Goal: Task Accomplishment & Management: Use online tool/utility

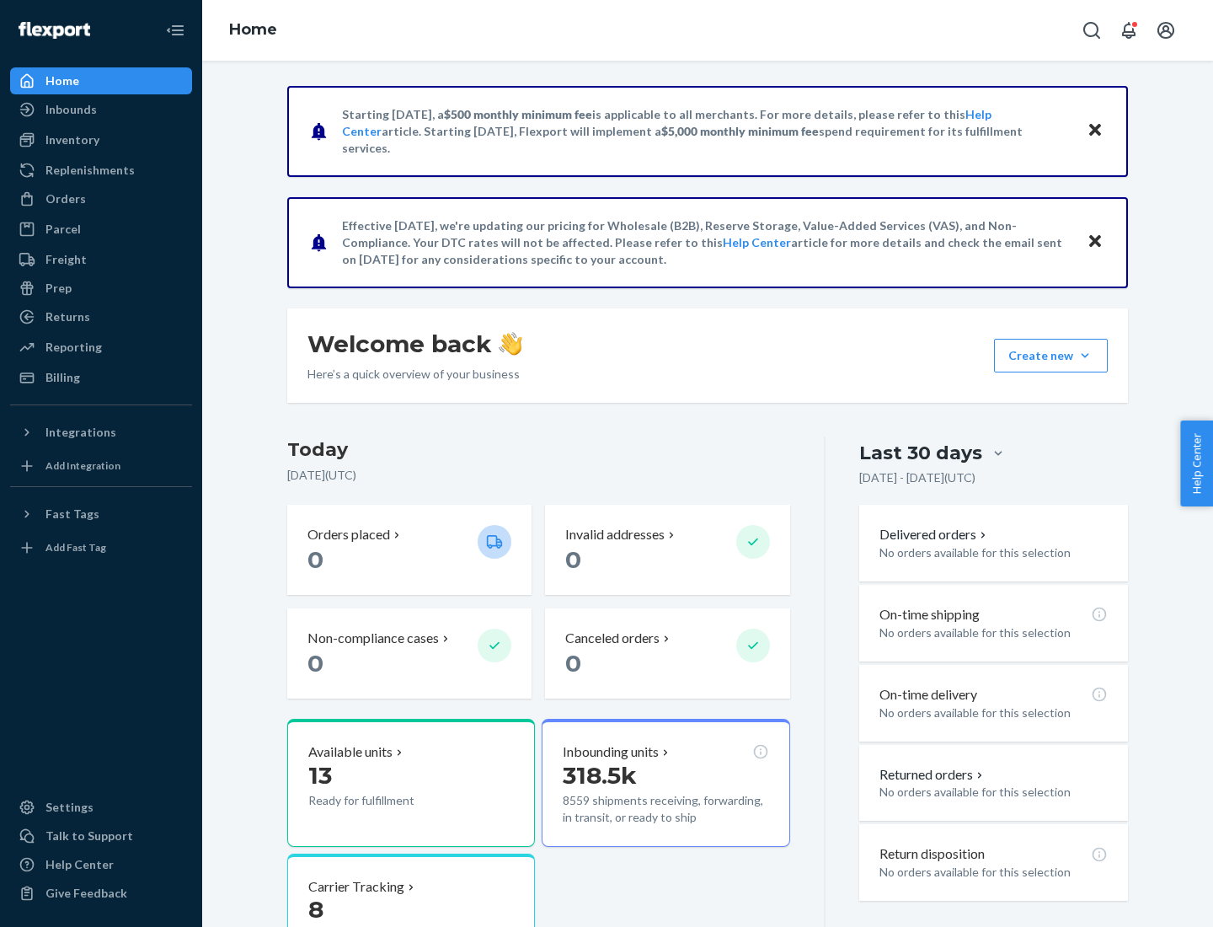
click at [88, 170] on div "Replenishments" at bounding box center [89, 170] width 89 height 17
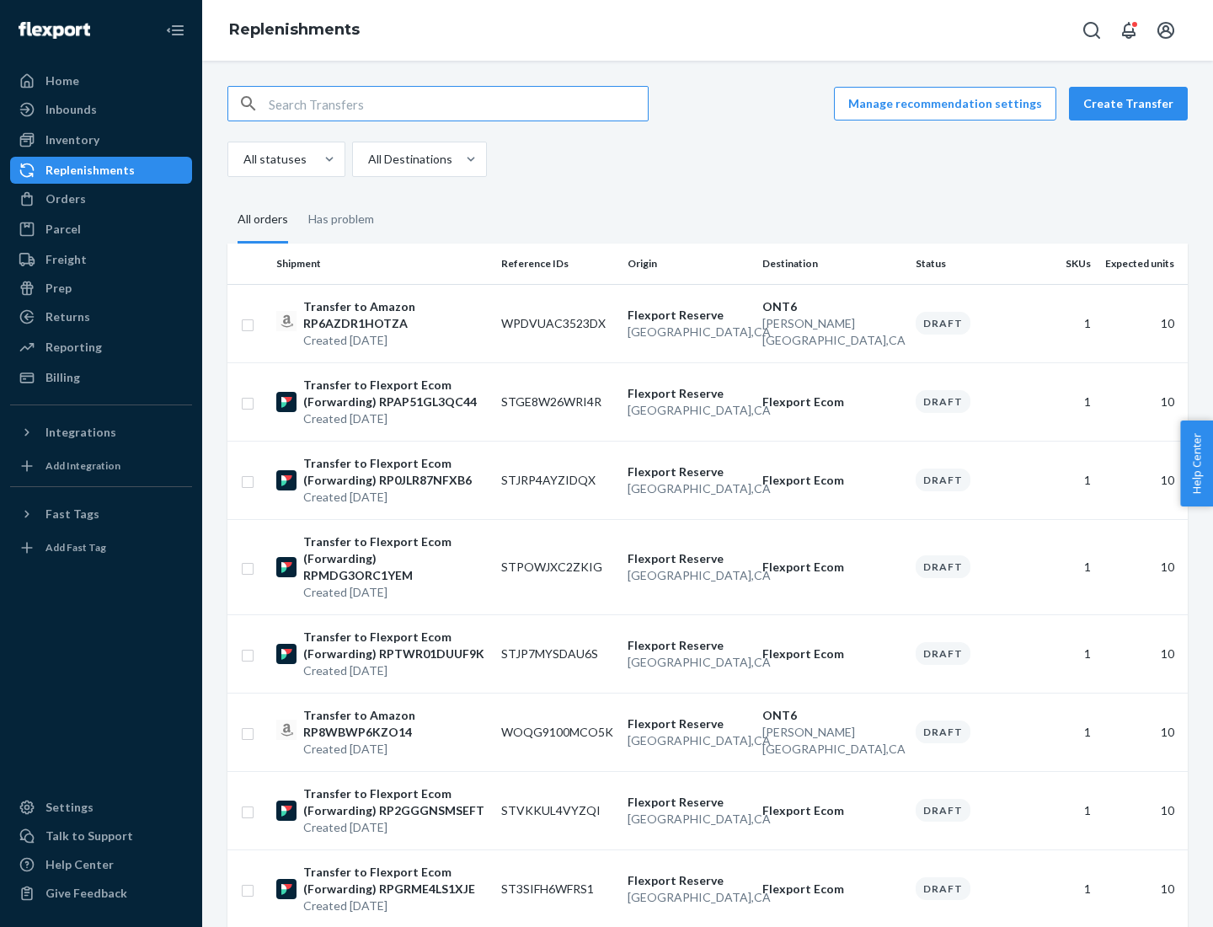
click at [1132, 104] on button "Create Transfer" at bounding box center [1128, 104] width 119 height 34
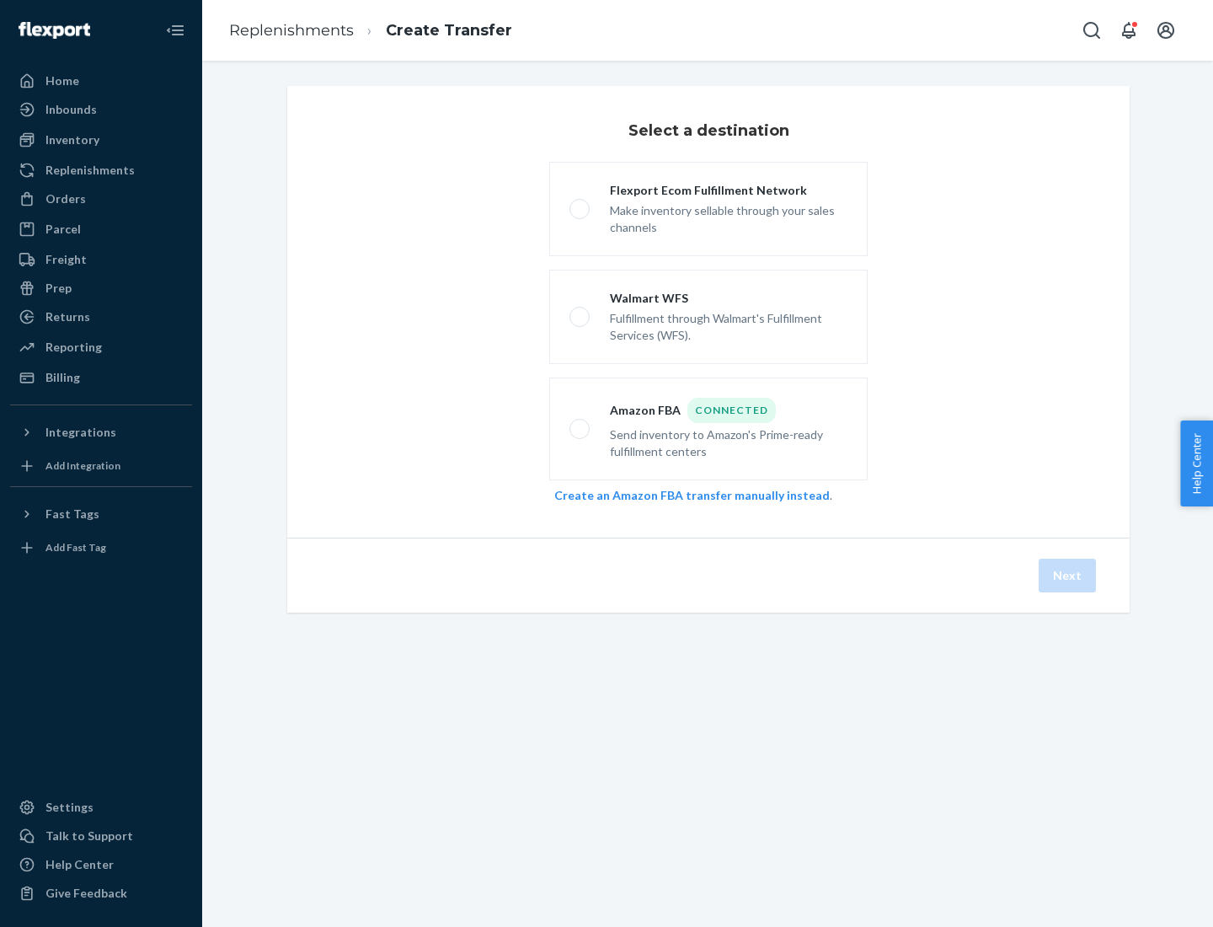
click at [683, 495] on link "Create an Amazon FBA transfer manually instead" at bounding box center [692, 495] width 276 height 14
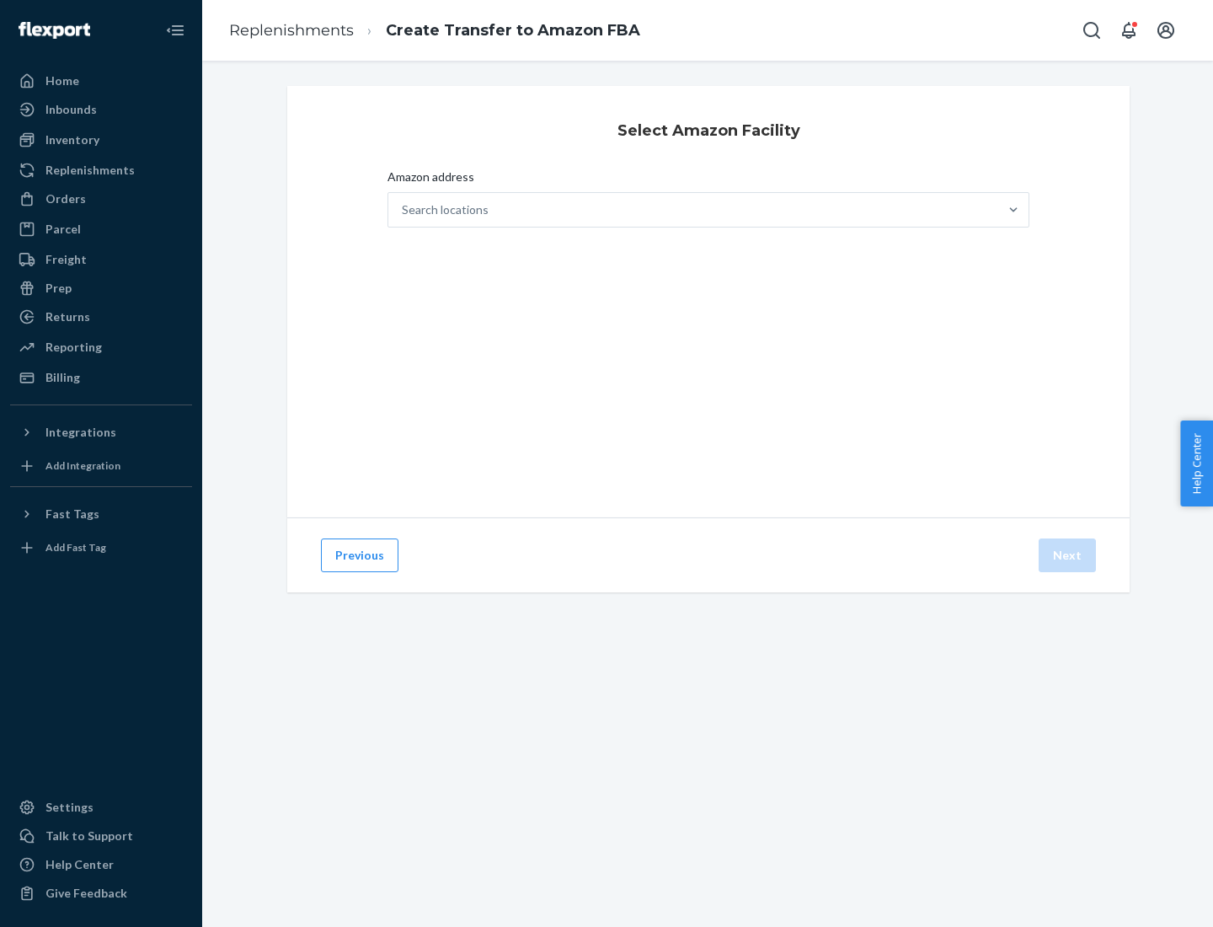
click at [693, 210] on div "Search locations" at bounding box center [693, 210] width 610 height 34
click at [404, 210] on input "Amazon address Search locations" at bounding box center [403, 209] width 2 height 17
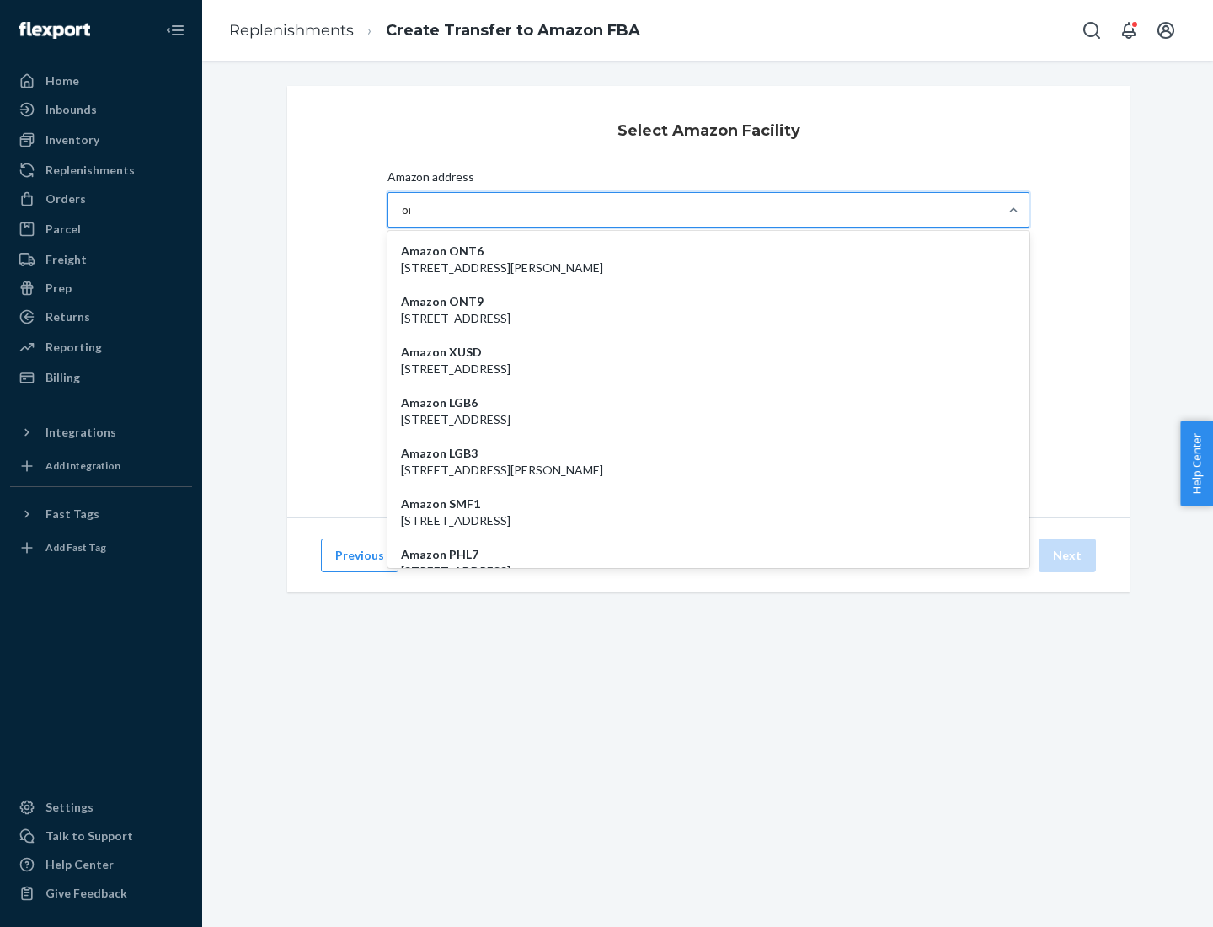
type input "ont6"
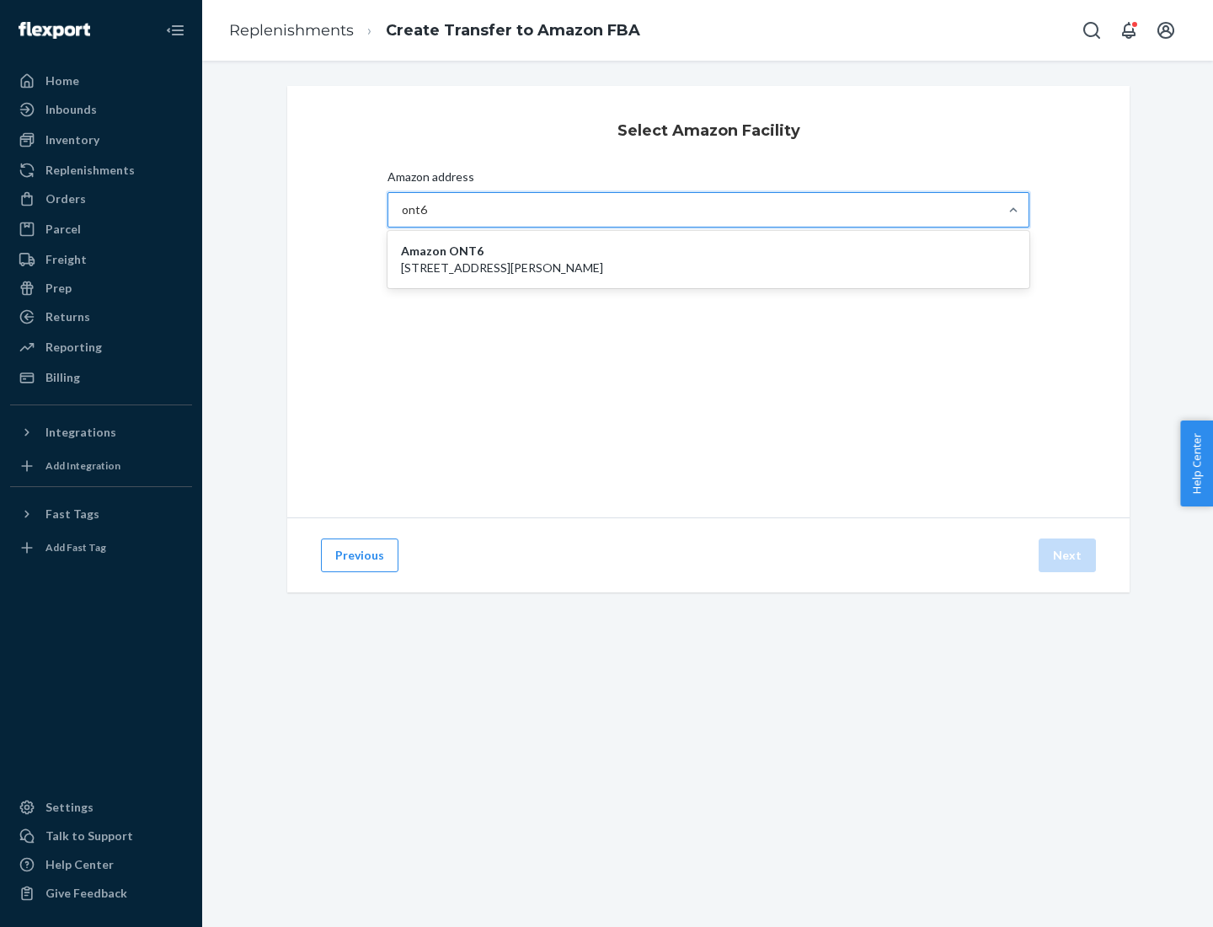
click at [709, 259] on p "[STREET_ADDRESS][PERSON_NAME]" at bounding box center [708, 267] width 615 height 17
click at [428, 218] on input "ont6" at bounding box center [415, 209] width 26 height 17
click at [1068, 555] on button "Next" at bounding box center [1067, 555] width 57 height 34
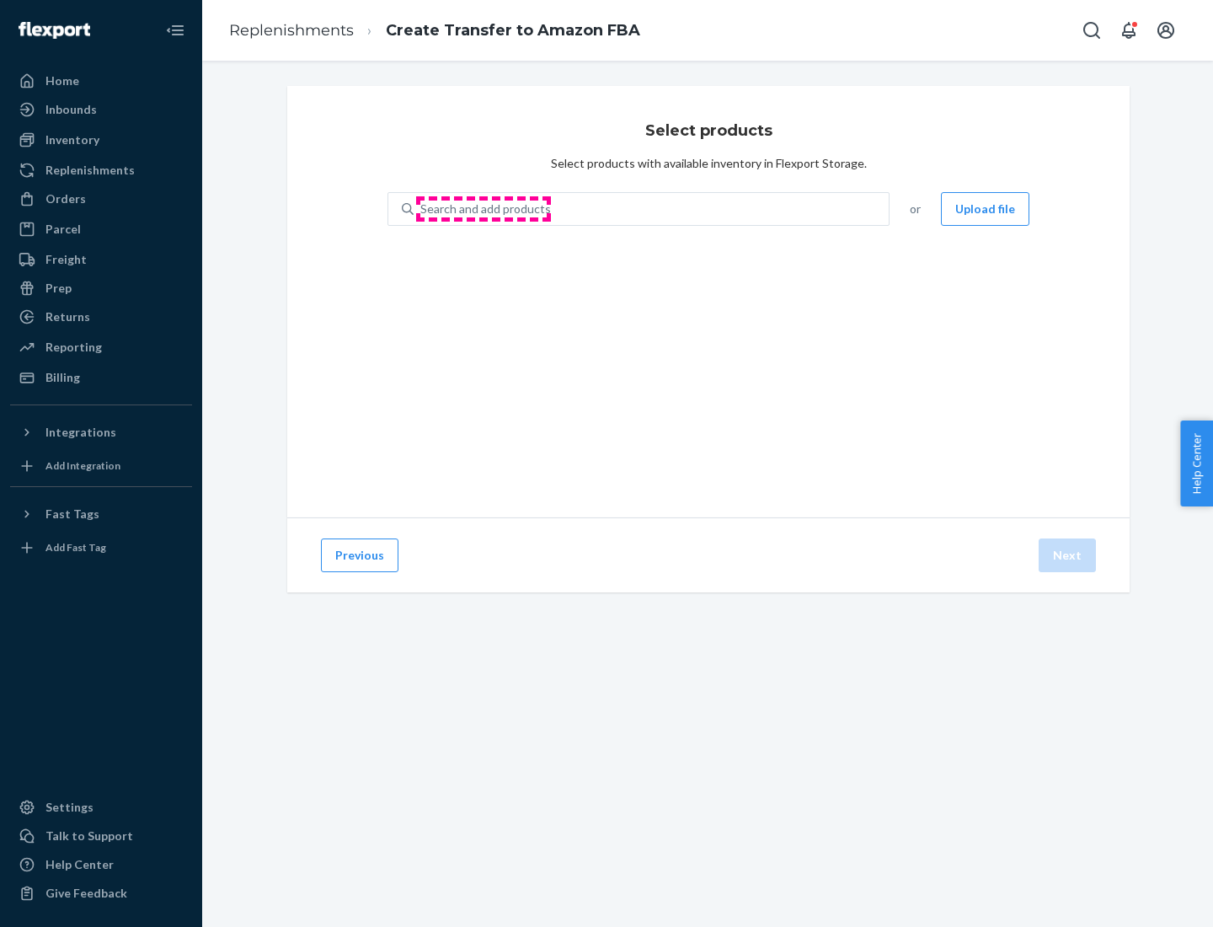
click at [484, 209] on div "Search and add products" at bounding box center [485, 209] width 131 height 17
click at [422, 209] on input "Search and add products" at bounding box center [421, 209] width 2 height 17
type input "test"
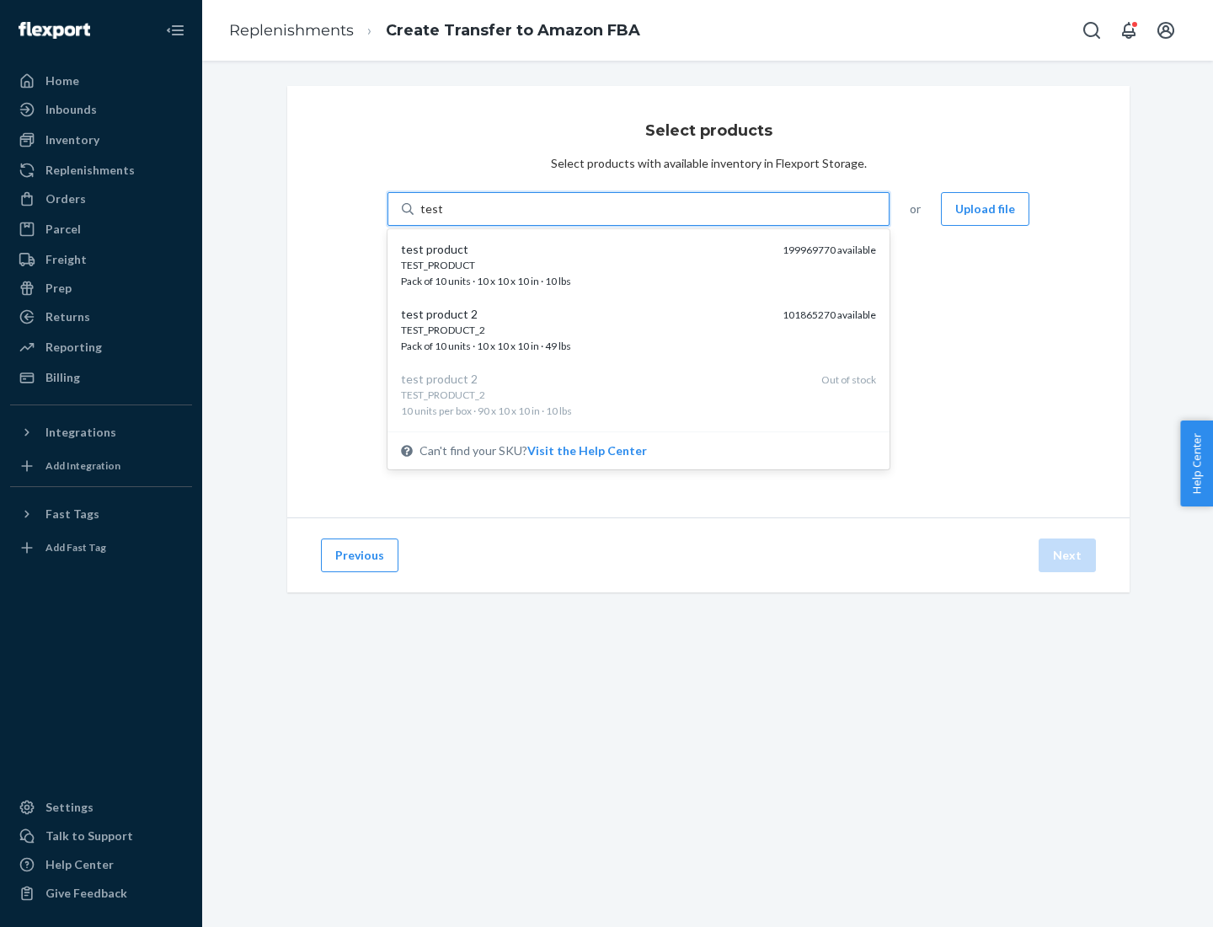
scroll to position [8, 0]
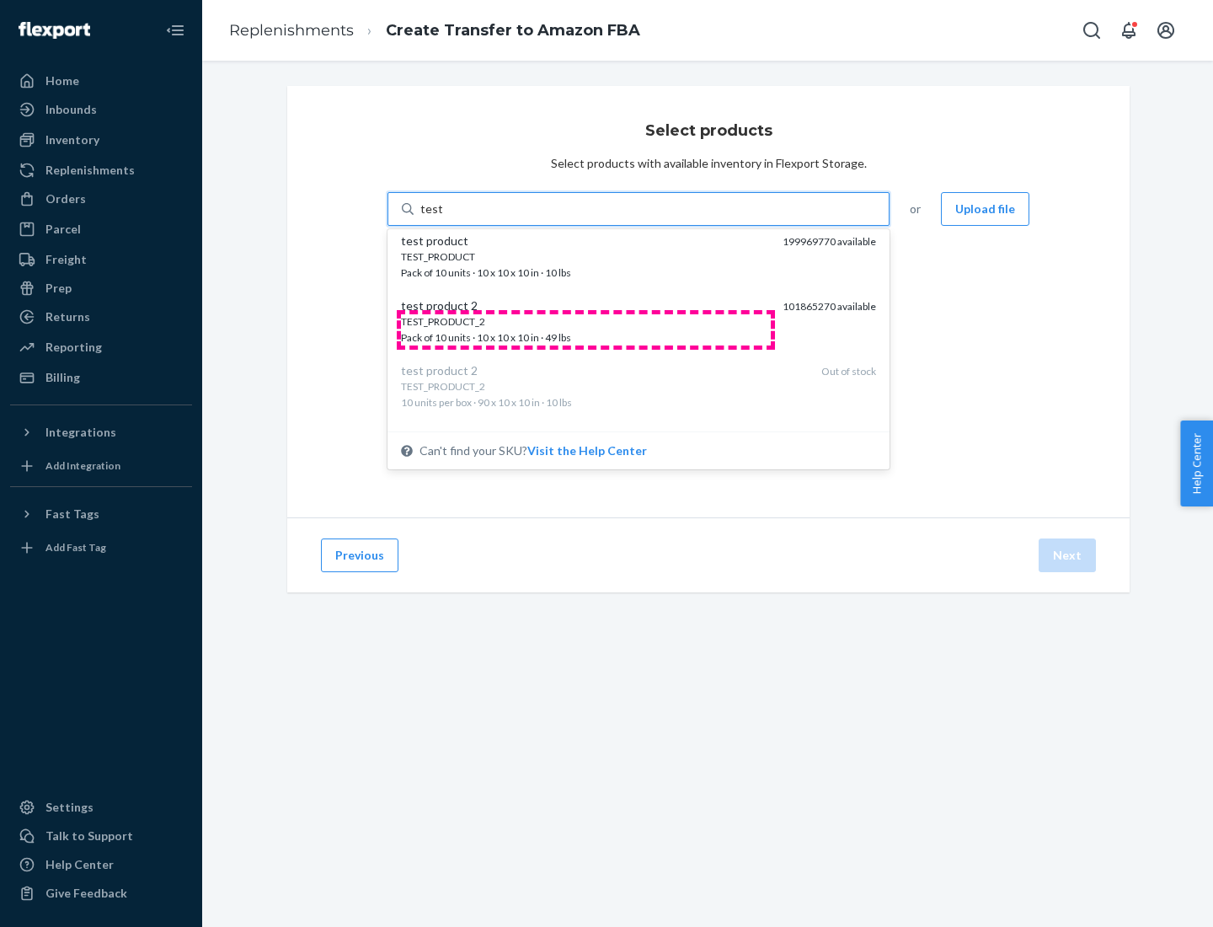
click at [586, 329] on div "TEST_PRODUCT_2 Pack of 10 units · 10 x 10 x 10 in · 49 lbs" at bounding box center [585, 329] width 368 height 31
click at [442, 217] on input "test" at bounding box center [431, 209] width 22 height 17
